Goal: Information Seeking & Learning: Learn about a topic

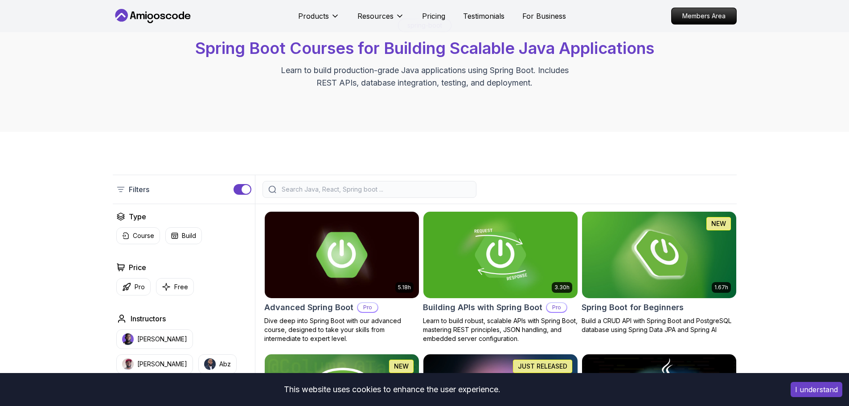
scroll to position [45, 0]
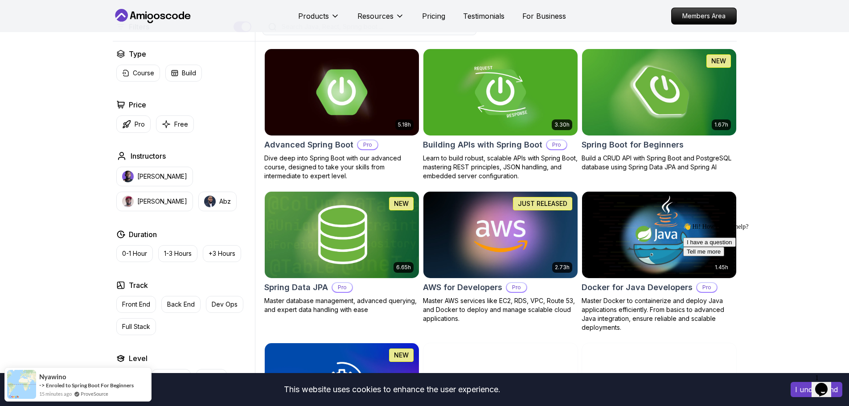
scroll to position [223, 0]
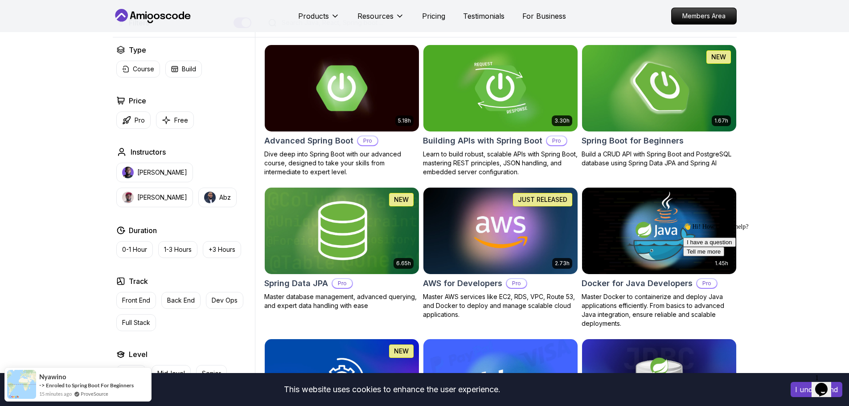
click at [619, 136] on h2 "Spring Boot for Beginners" at bounding box center [632, 141] width 102 height 12
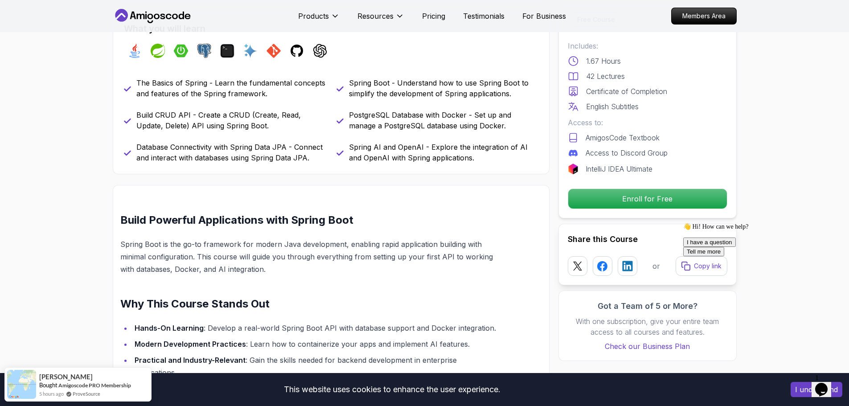
scroll to position [267, 0]
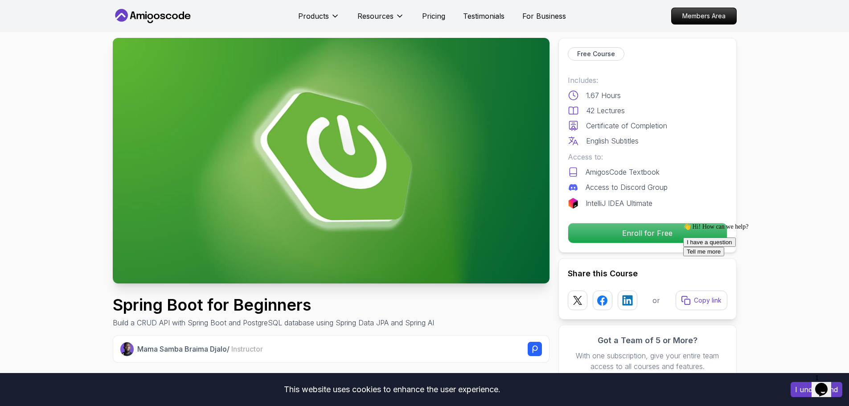
scroll to position [0, 0]
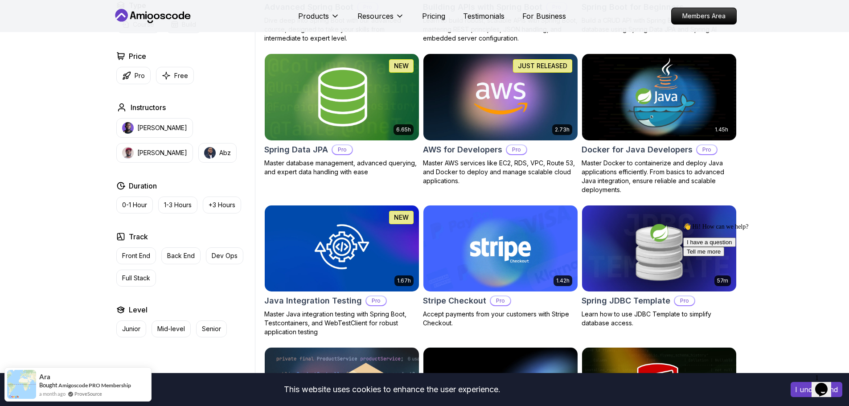
scroll to position [45, 0]
